Goal: Task Accomplishment & Management: Use online tool/utility

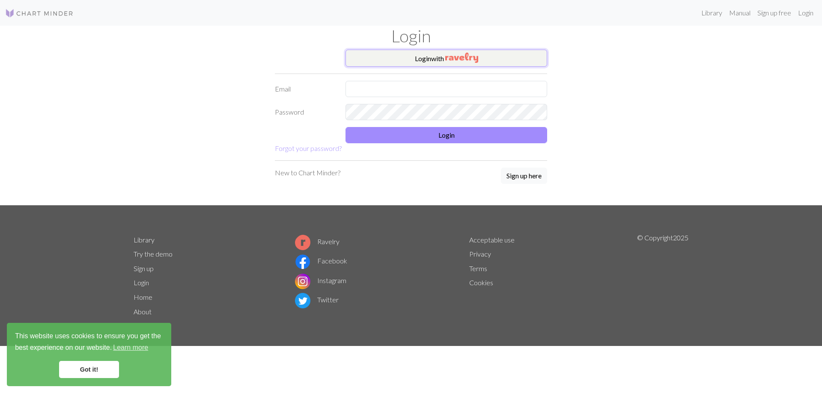
click at [443, 60] on button "Login with" at bounding box center [446, 58] width 202 height 17
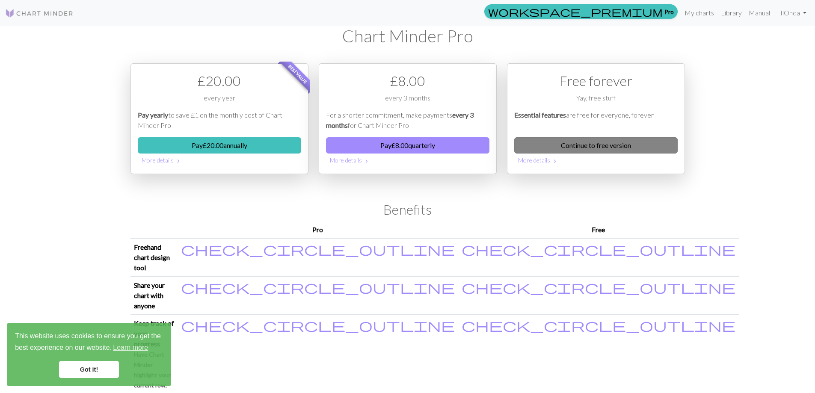
click at [583, 148] on link "Continue to free version" at bounding box center [595, 145] width 163 height 16
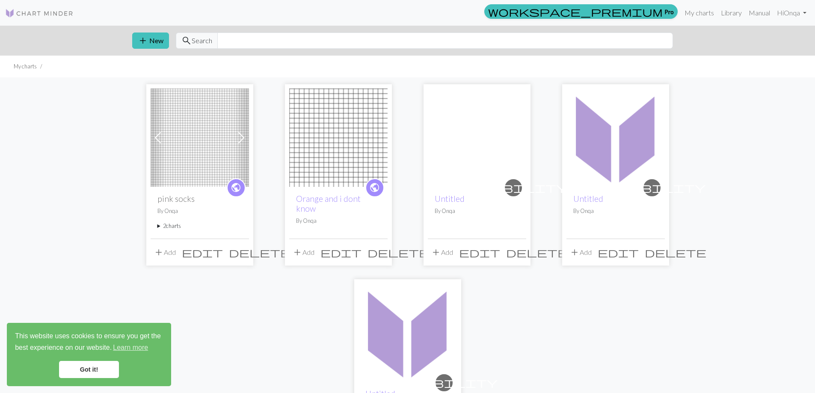
click at [87, 370] on link "Got it!" at bounding box center [89, 369] width 60 height 17
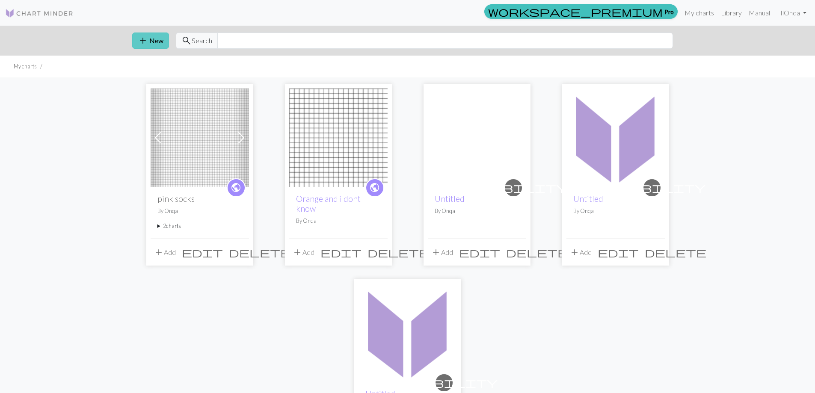
click at [158, 39] on button "add New" at bounding box center [150, 41] width 37 height 16
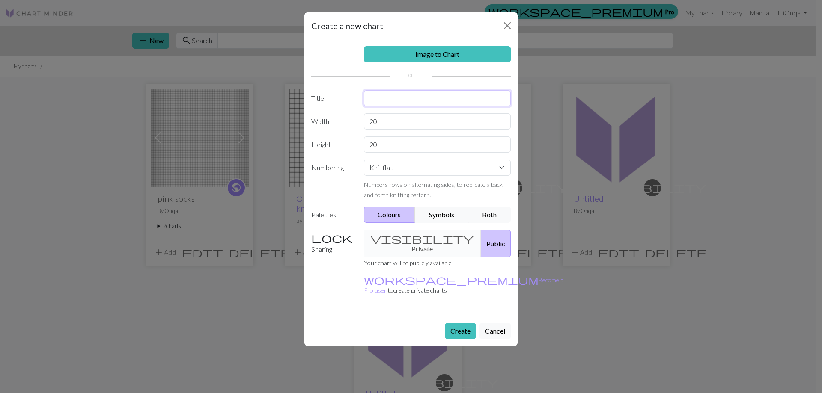
click at [392, 101] on input "text" at bounding box center [437, 98] width 147 height 16
type input "[PERSON_NAME]"
drag, startPoint x: 369, startPoint y: 143, endPoint x: 395, endPoint y: 143, distance: 25.7
click at [395, 143] on input "20" at bounding box center [437, 145] width 147 height 16
type input "6"
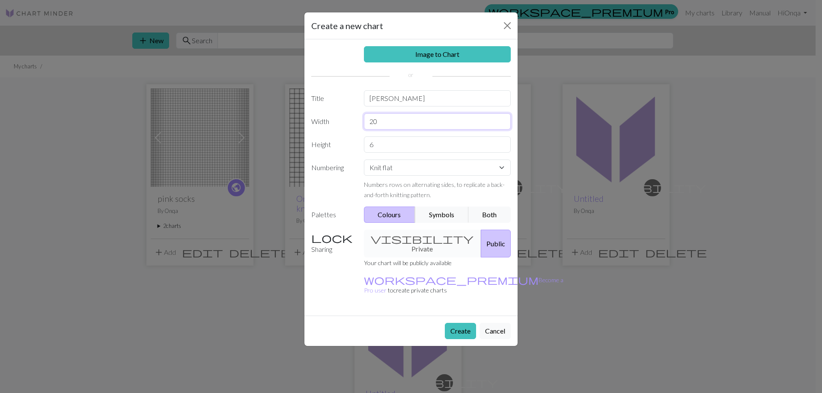
drag, startPoint x: 369, startPoint y: 122, endPoint x: 408, endPoint y: 121, distance: 39.0
click at [408, 121] on input "20" at bounding box center [437, 121] width 147 height 16
type input "72"
click at [404, 235] on div "visibility Private Public" at bounding box center [438, 244] width 158 height 28
click at [406, 238] on div "visibility Private Public" at bounding box center [438, 244] width 158 height 28
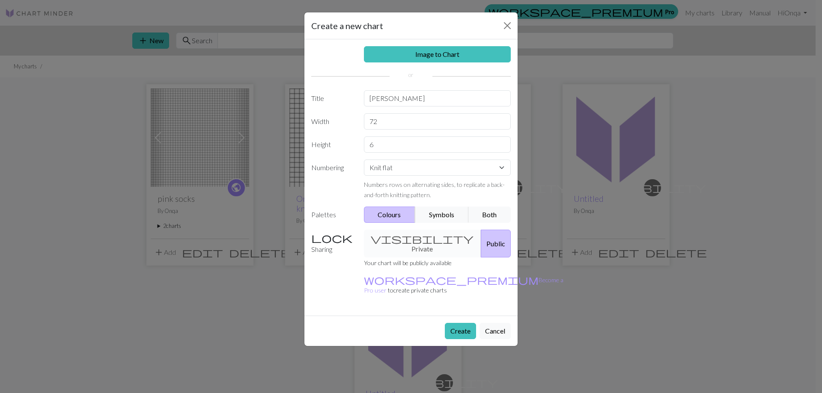
click at [401, 239] on div "visibility Private Public" at bounding box center [438, 244] width 158 height 28
click at [450, 323] on button "Create" at bounding box center [460, 331] width 31 height 16
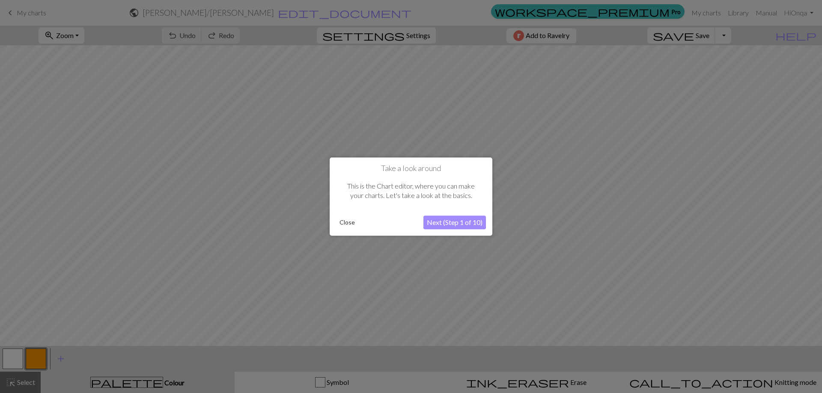
click at [347, 223] on button "Close" at bounding box center [347, 222] width 22 height 13
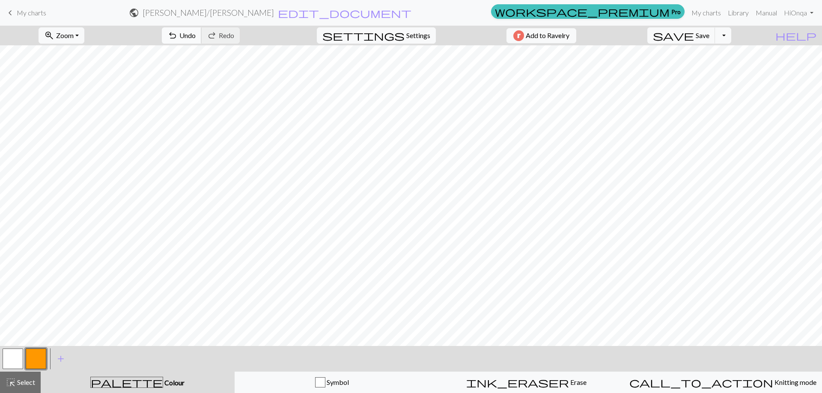
click at [196, 36] on span "Undo" at bounding box center [187, 35] width 16 height 8
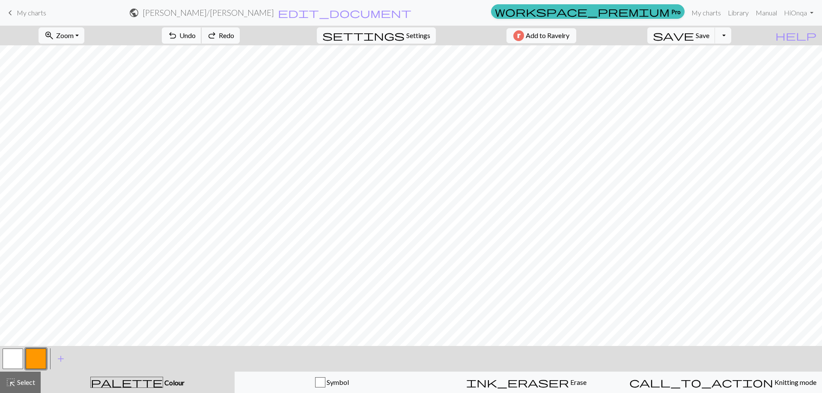
click at [196, 36] on span "Undo" at bounding box center [187, 35] width 16 height 8
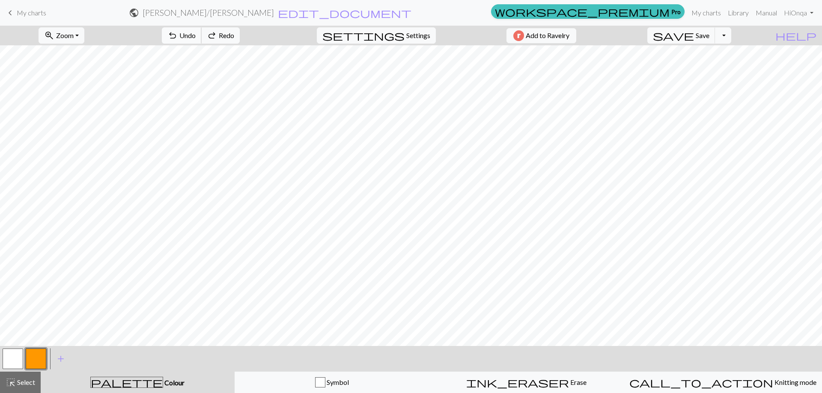
click at [196, 36] on span "Undo" at bounding box center [187, 35] width 16 height 8
click at [221, 36] on div "undo Undo Undo redo Redo Redo" at bounding box center [200, 36] width 91 height 20
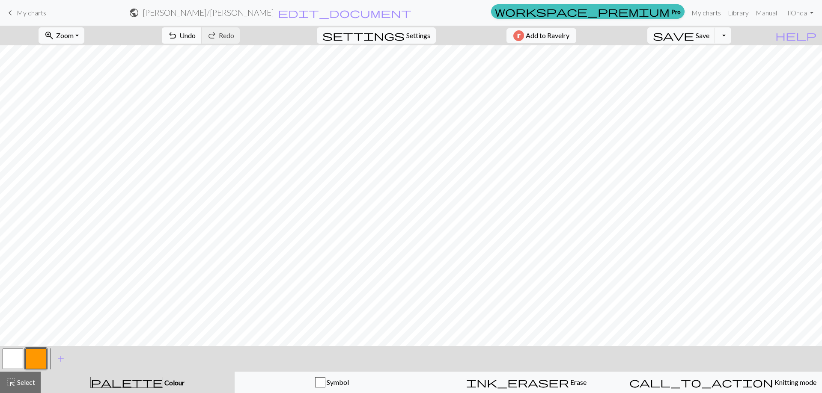
click at [196, 38] on span "Undo" at bounding box center [187, 35] width 16 height 8
click at [196, 37] on span "Undo" at bounding box center [187, 35] width 16 height 8
click at [202, 39] on button "undo Undo Undo" at bounding box center [182, 35] width 40 height 16
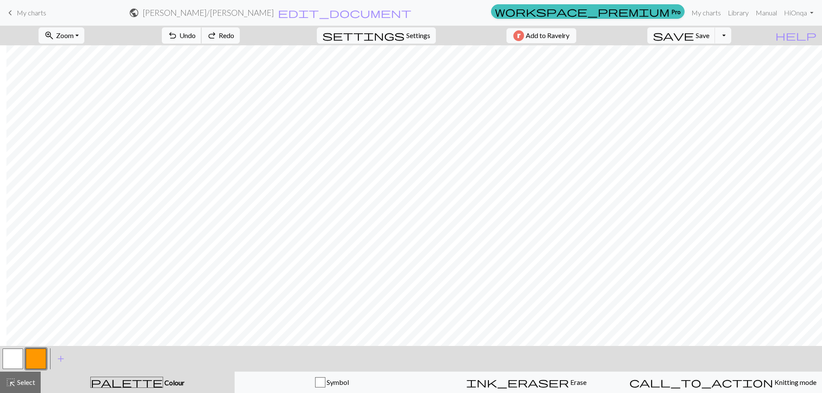
click at [202, 39] on button "undo Undo Undo" at bounding box center [182, 35] width 40 height 16
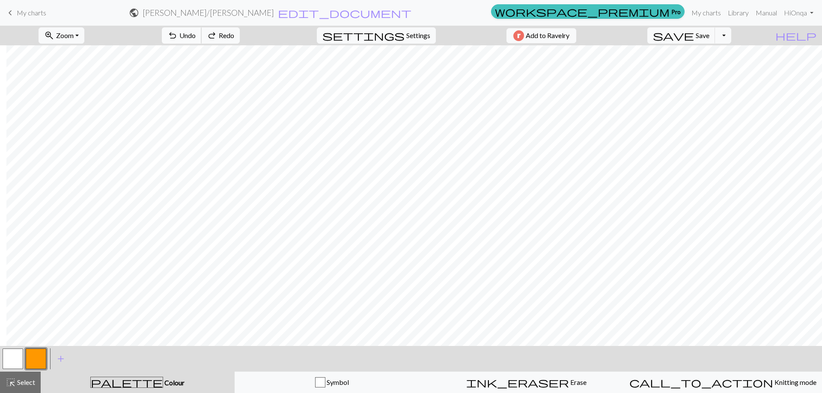
click at [202, 39] on button "undo Undo Undo" at bounding box center [182, 35] width 40 height 16
click at [202, 42] on button "undo Undo Undo" at bounding box center [182, 35] width 40 height 16
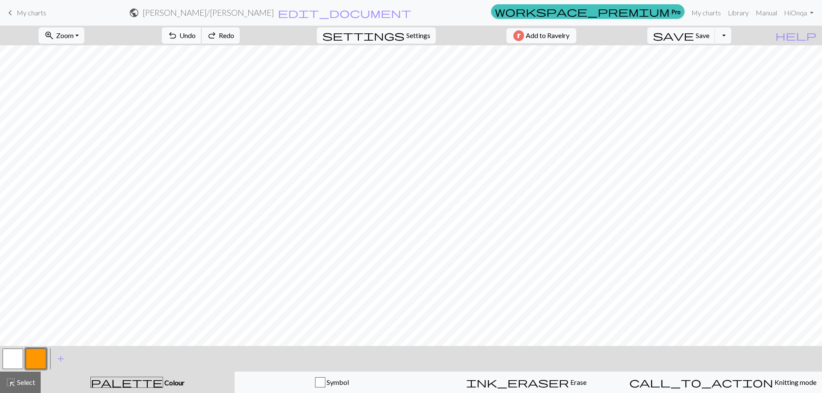
click at [202, 42] on button "undo Undo Undo" at bounding box center [182, 35] width 40 height 16
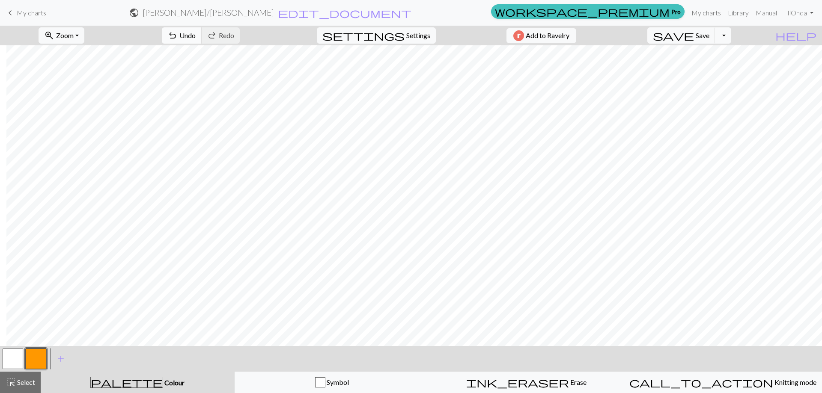
click at [196, 35] on span "Undo" at bounding box center [187, 35] width 16 height 8
